Goal: Task Accomplishment & Management: Use online tool/utility

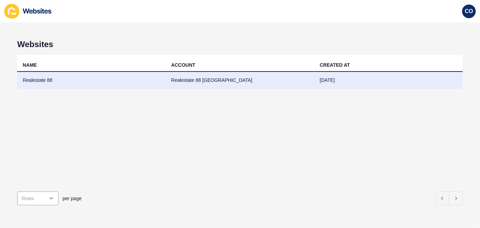
click at [44, 80] on td "Realestate 88" at bounding box center [91, 80] width 149 height 17
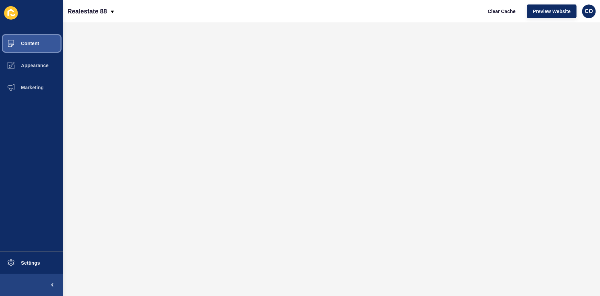
click at [45, 42] on button "Content" at bounding box center [31, 43] width 63 height 22
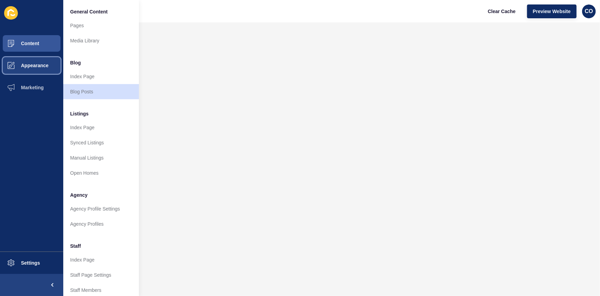
click at [42, 61] on button "Appearance" at bounding box center [31, 65] width 63 height 22
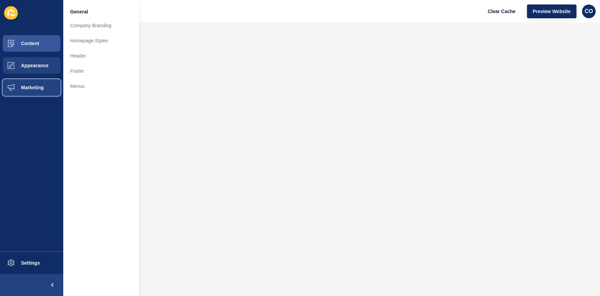
click at [43, 93] on button "Marketing" at bounding box center [31, 87] width 63 height 22
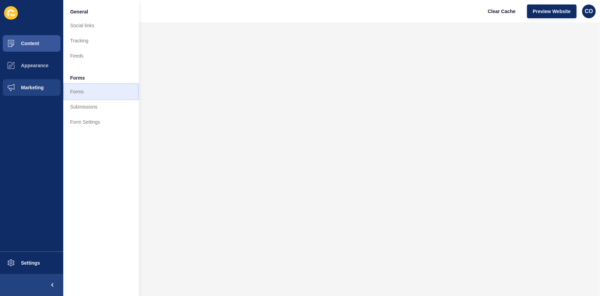
click at [75, 91] on link "Forms" at bounding box center [101, 91] width 76 height 15
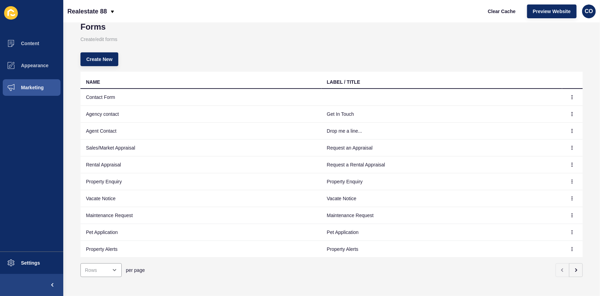
scroll to position [25, 0]
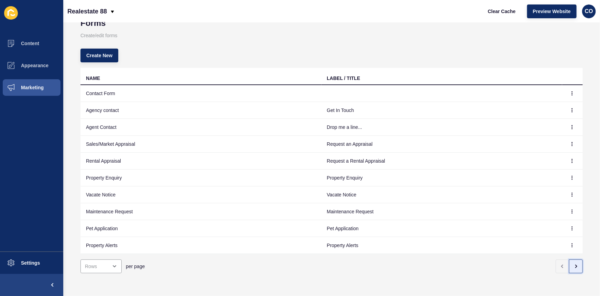
click at [480, 228] on icon "button" at bounding box center [577, 266] width 6 height 6
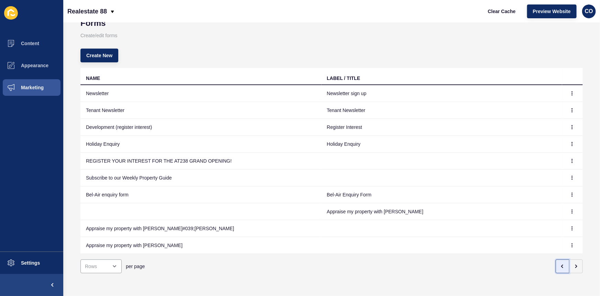
click at [480, 228] on button "button" at bounding box center [563, 266] width 14 height 14
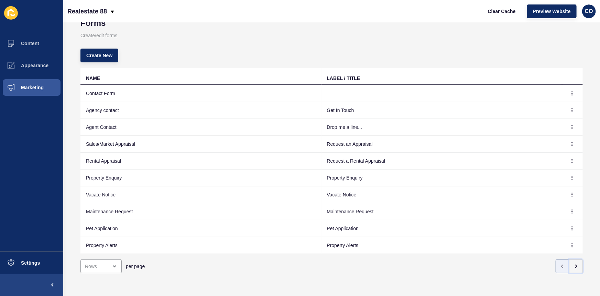
drag, startPoint x: 574, startPoint y: 262, endPoint x: 556, endPoint y: 258, distance: 18.2
click at [480, 228] on icon "button" at bounding box center [577, 266] width 6 height 6
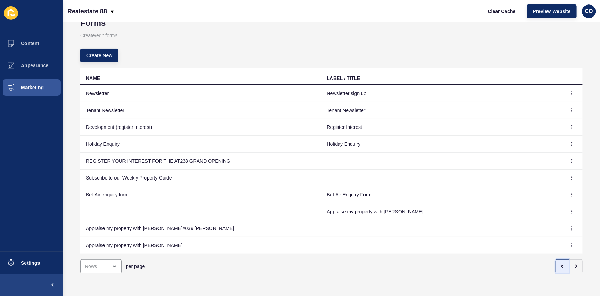
click at [480, 228] on icon "button" at bounding box center [563, 266] width 6 height 6
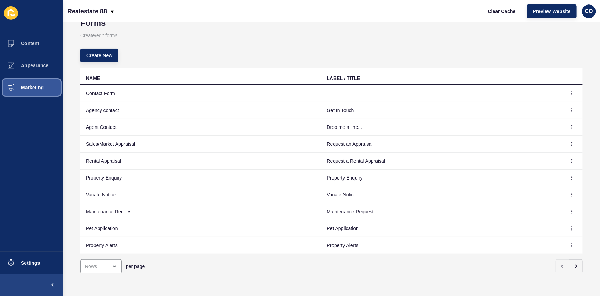
click at [26, 88] on span "Marketing" at bounding box center [21, 88] width 45 height 6
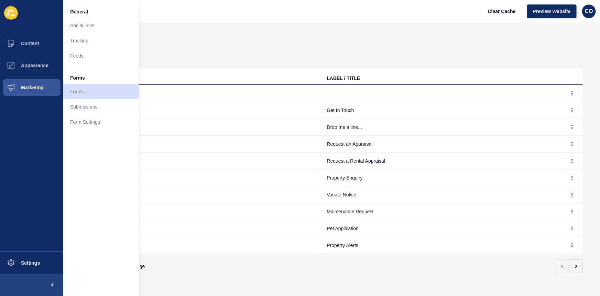
click at [268, 18] on div "Realestate 88 Clear Cache Preview Website CO" at bounding box center [331, 11] width 537 height 22
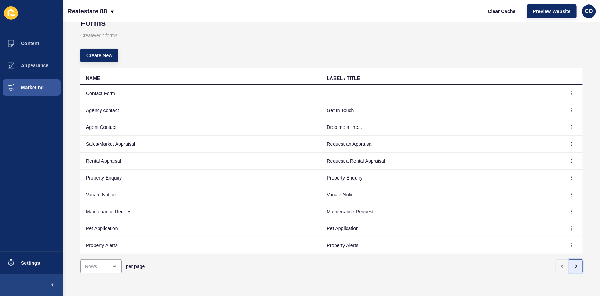
click at [480, 228] on button "button" at bounding box center [576, 266] width 14 height 14
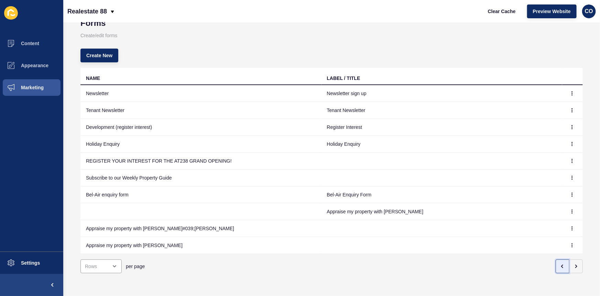
click at [480, 228] on button "button" at bounding box center [563, 266] width 14 height 14
